Goal: Task Accomplishment & Management: Complete application form

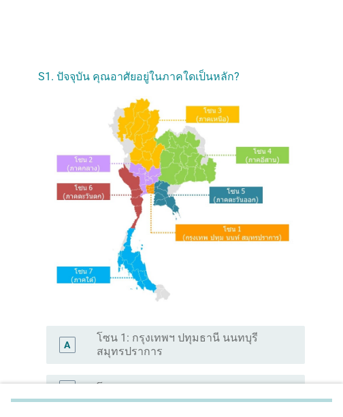
scroll to position [272, 0]
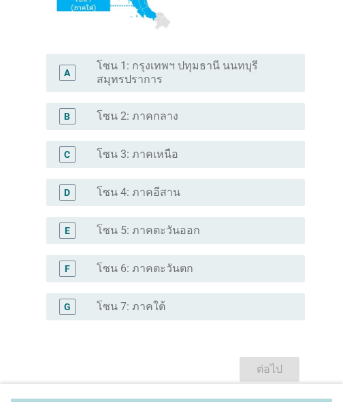
click at [163, 221] on div "E radio_button_unchecked โซน 5: ภาคตะวันออก" at bounding box center [175, 230] width 258 height 27
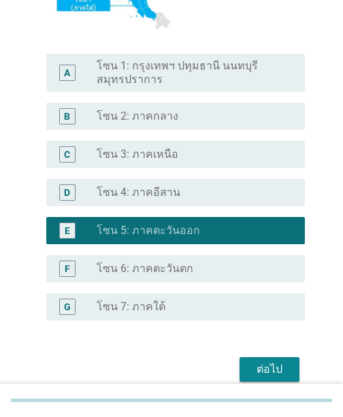
click at [256, 366] on div "ต่อไป" at bounding box center [269, 369] width 38 height 16
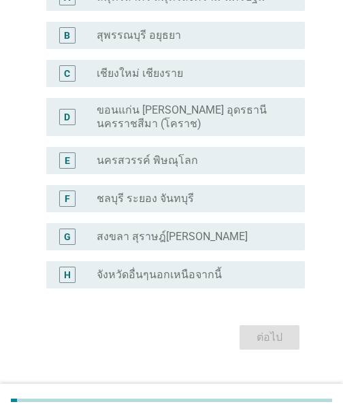
scroll to position [148, 0]
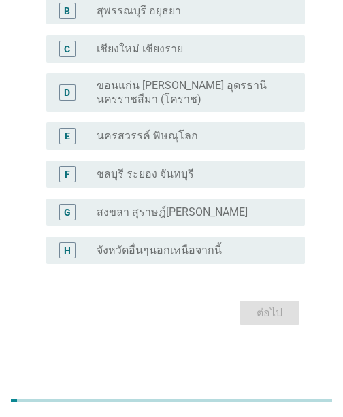
click at [167, 84] on label "ขอนแก่น [PERSON_NAME] อุดรธานี นครราชสีมา (โคราช)" at bounding box center [190, 92] width 186 height 27
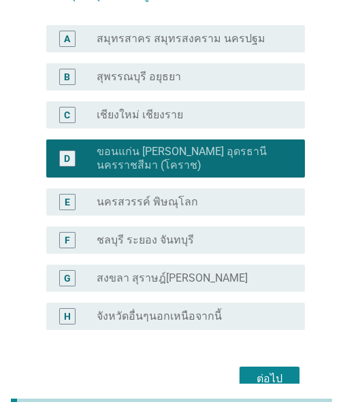
scroll to position [80, 0]
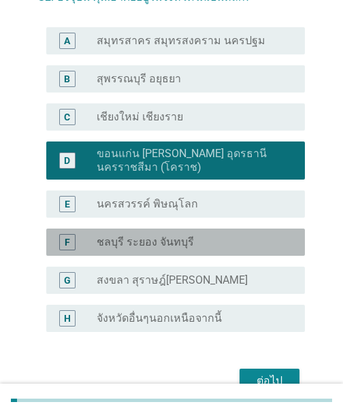
click at [136, 239] on label "ชลบุรี ระยอง จันทบุรี" at bounding box center [145, 242] width 97 height 14
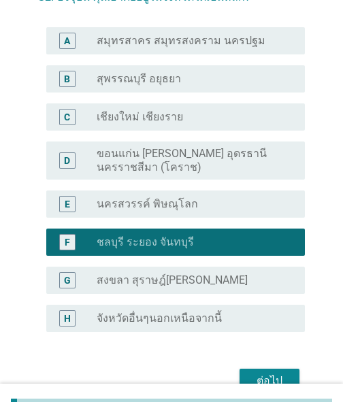
click at [267, 373] on div "ต่อไป" at bounding box center [269, 381] width 38 height 16
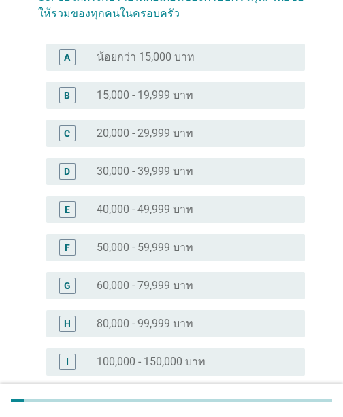
scroll to position [0, 0]
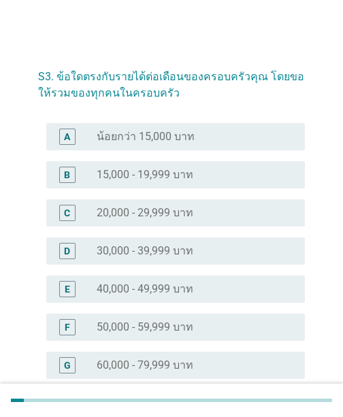
click at [186, 306] on div "E radio_button_unchecked 40,000 - 49,999 บาท" at bounding box center [171, 289] width 267 height 38
click at [186, 282] on label "40,000 - 49,999 บาท" at bounding box center [145, 289] width 97 height 14
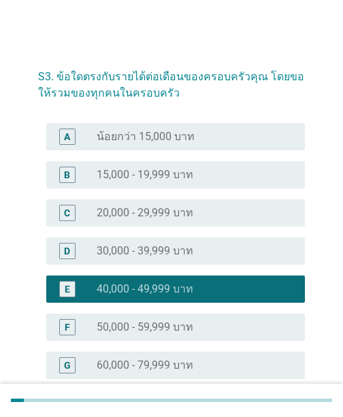
scroll to position [204, 0]
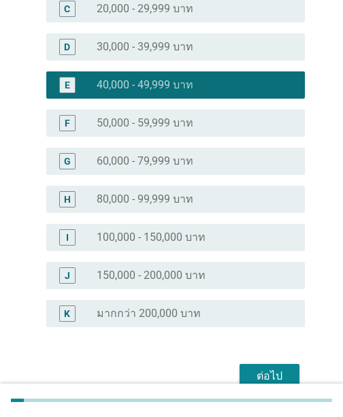
click at [292, 371] on button "ต่อไป" at bounding box center [269, 376] width 60 height 24
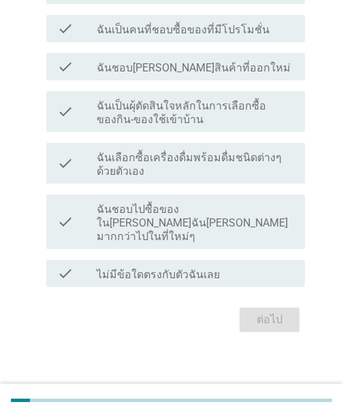
scroll to position [0, 0]
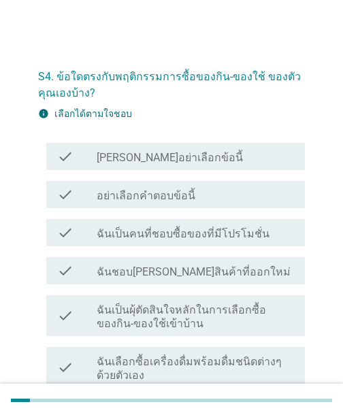
click at [159, 157] on label "[PERSON_NAME]อย่าเลือกข้อนี้" at bounding box center [170, 158] width 146 height 14
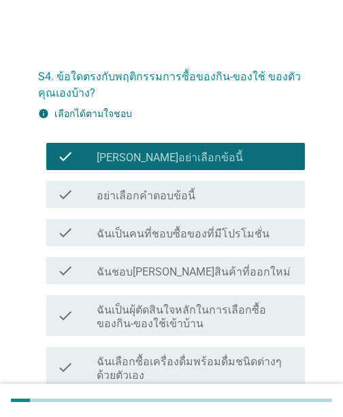
click at [151, 316] on label "ฉันเป็นผุ้ตัดสินใจหลักในการเลือกซื้อของกิน-ของใช้เข้าบ้าน" at bounding box center [195, 316] width 197 height 27
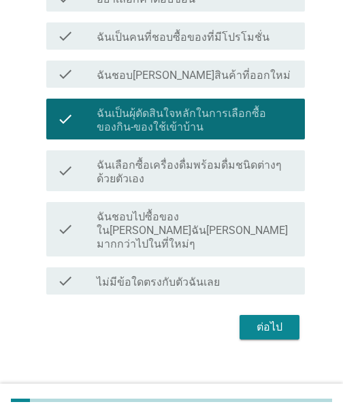
scroll to position [197, 0]
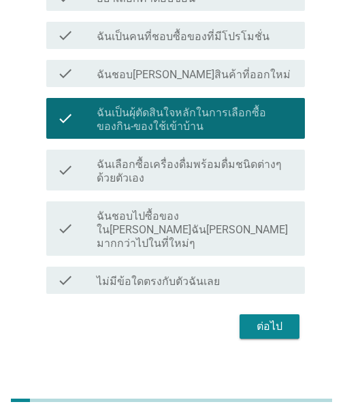
click at [254, 328] on div "ต่อไป" at bounding box center [171, 326] width 267 height 33
click at [254, 320] on div "ต่อไป" at bounding box center [269, 326] width 38 height 16
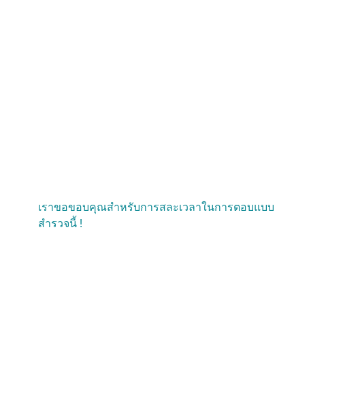
scroll to position [0, 0]
